Goal: Information Seeking & Learning: Learn about a topic

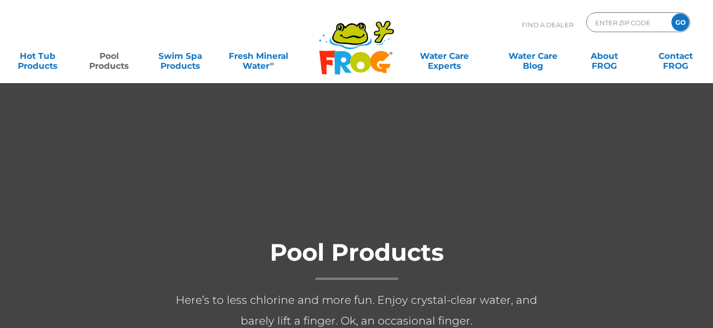
scroll to position [16, 0]
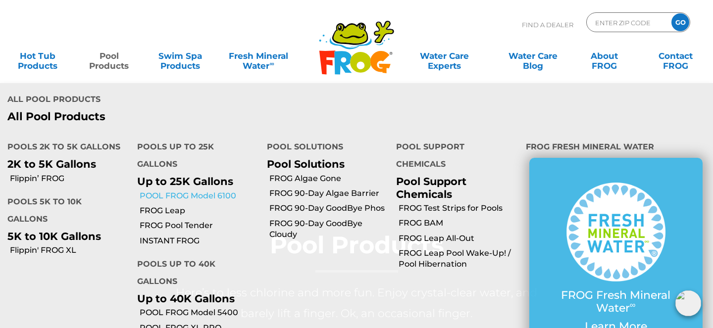
click at [194, 196] on link "POOL FROG Model 6100" at bounding box center [200, 196] width 120 height 11
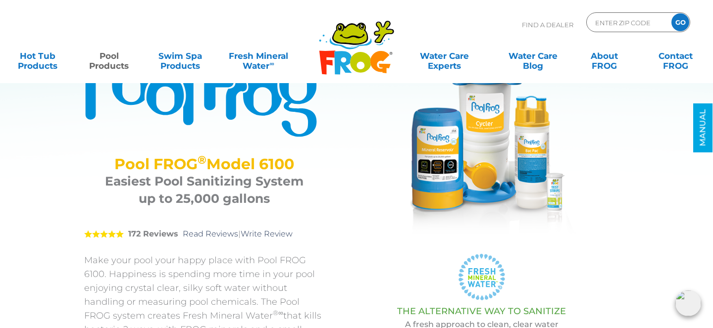
scroll to position [69, 0]
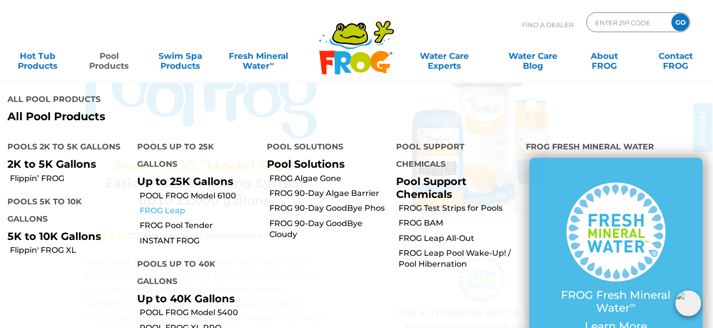
click at [183, 212] on link "FROG Leap" at bounding box center [200, 211] width 120 height 11
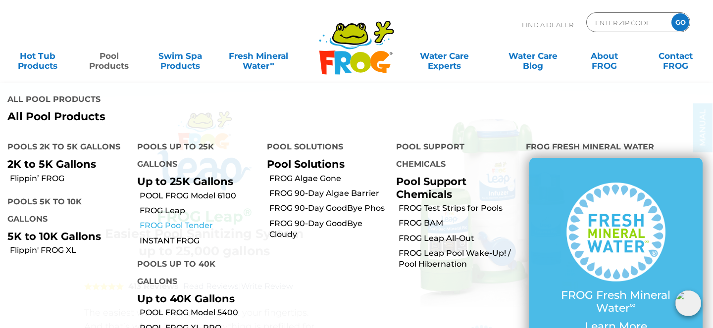
click at [194, 227] on link "FROG Pool Tender" at bounding box center [200, 225] width 120 height 11
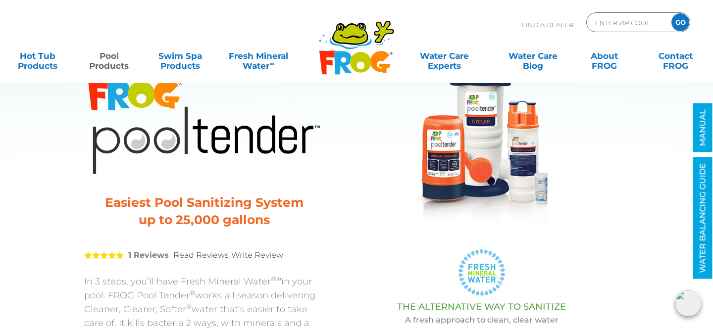
scroll to position [26, 0]
